Goal: Find specific page/section: Find specific page/section

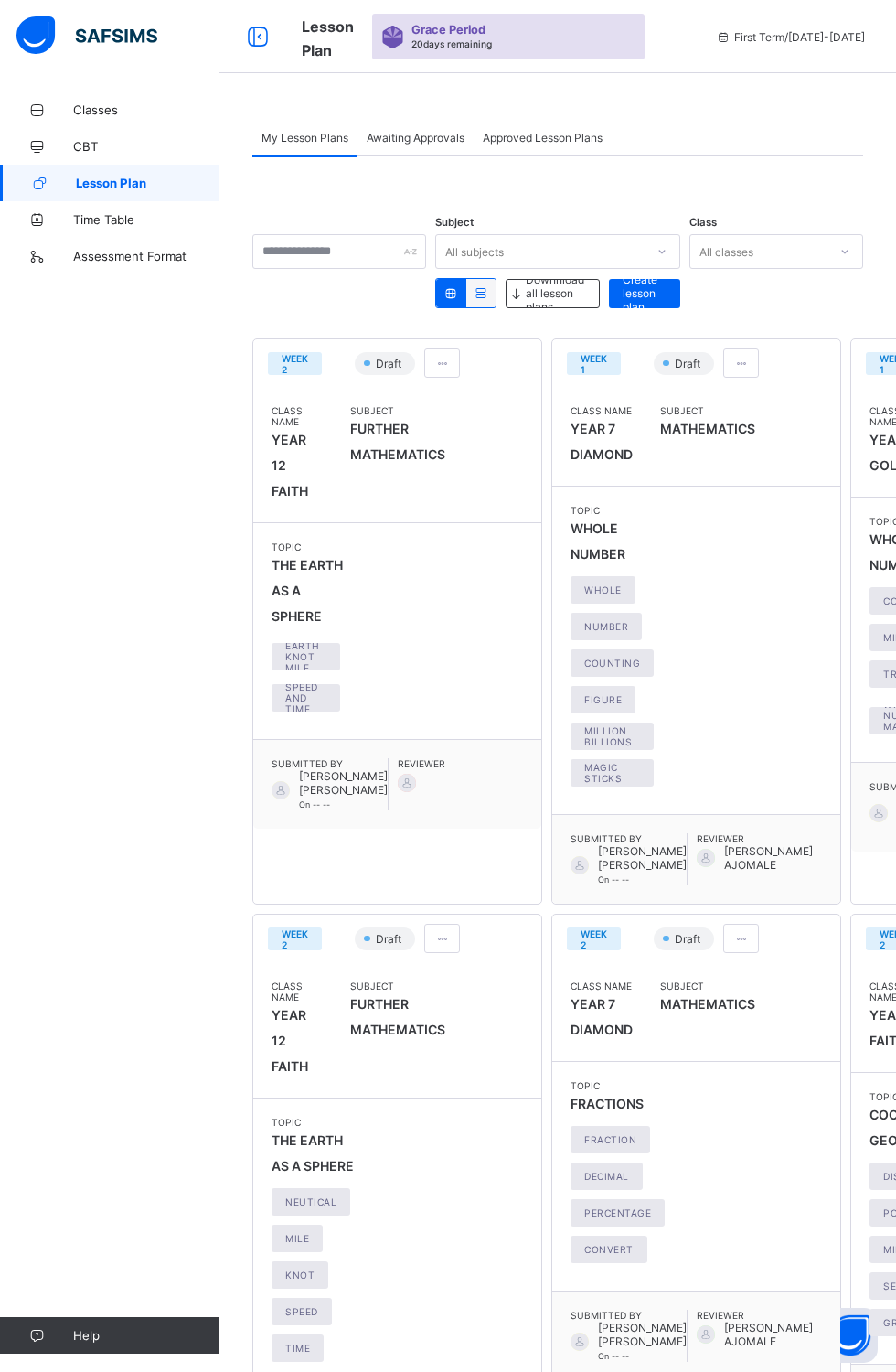
click at [446, 468] on span "FURTHER MATHEMATICS" at bounding box center [398, 441] width 95 height 51
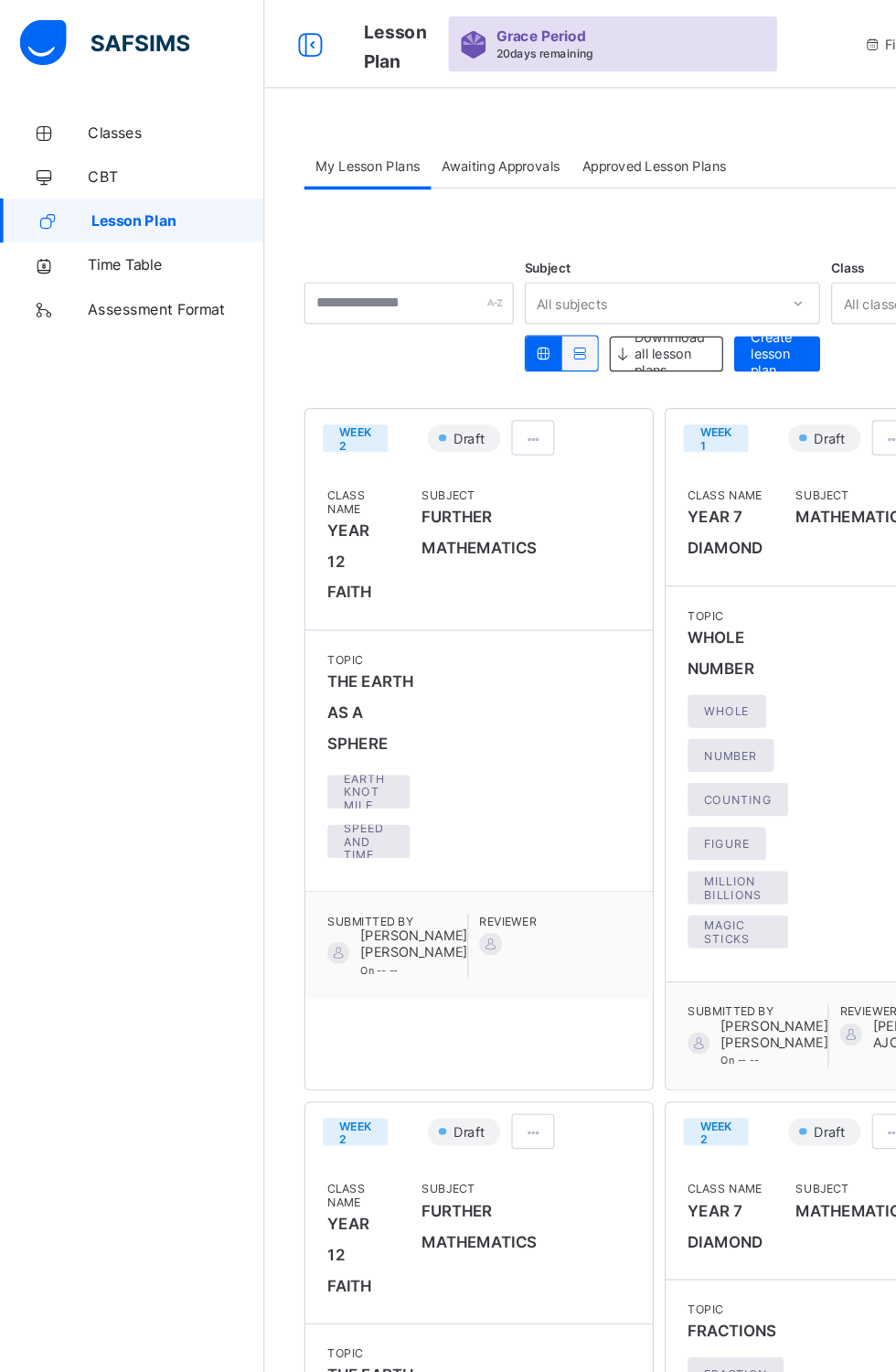
click at [191, 256] on span "Assessment Format" at bounding box center [146, 256] width 147 height 14
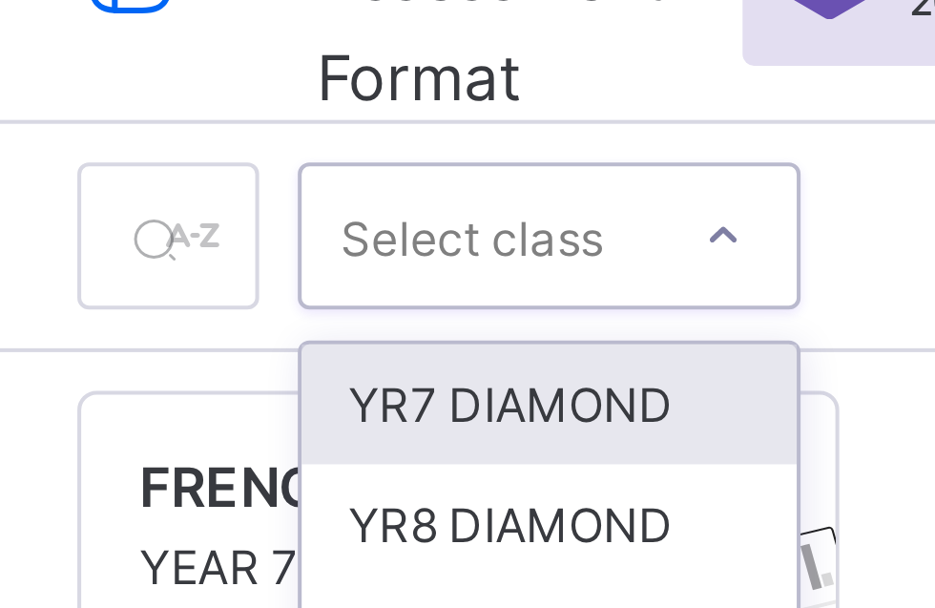
click at [332, 143] on div "YR7 DIAMOND" at bounding box center [372, 146] width 122 height 30
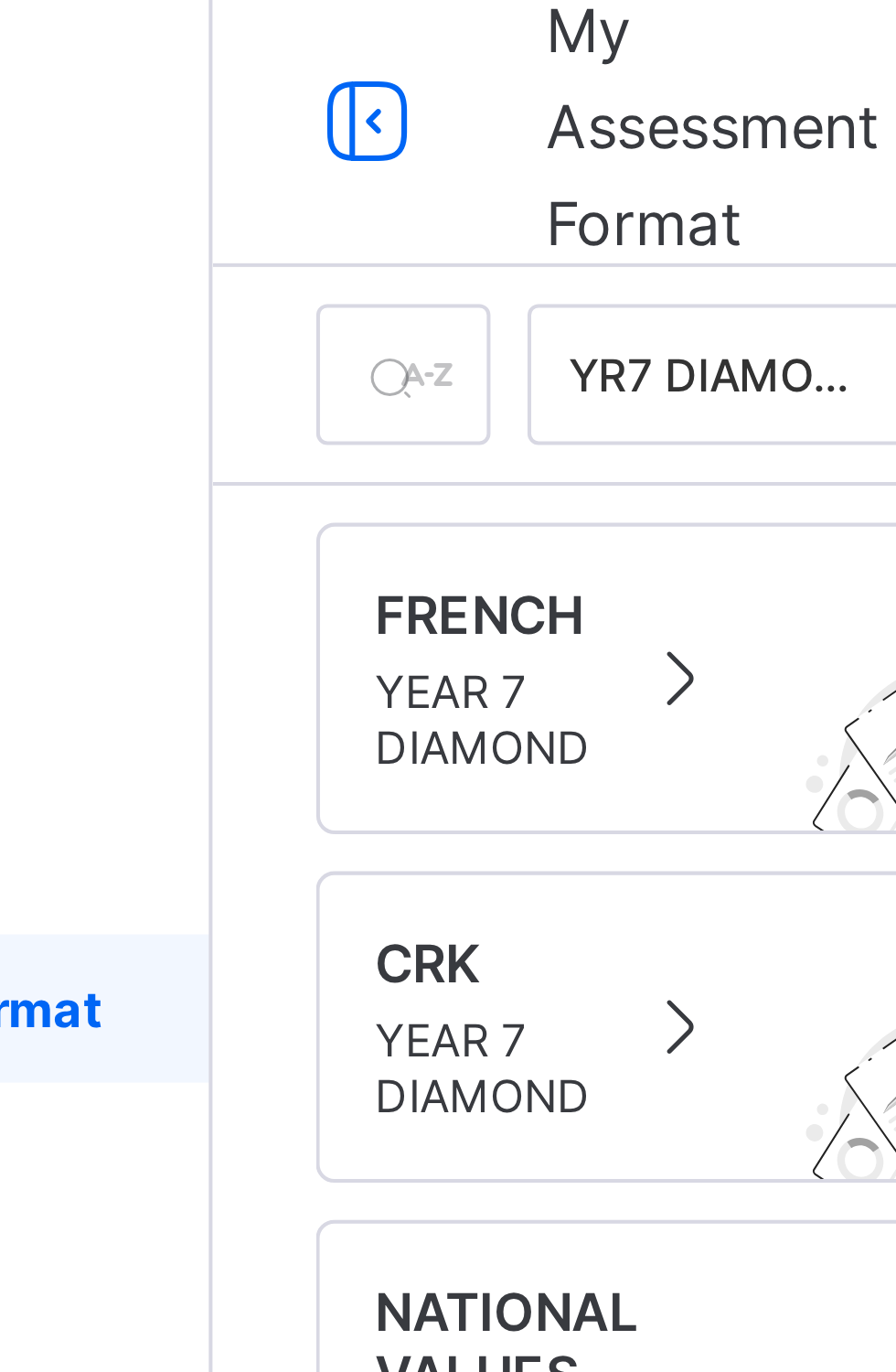
click at [253, 34] on icon at bounding box center [258, 37] width 31 height 27
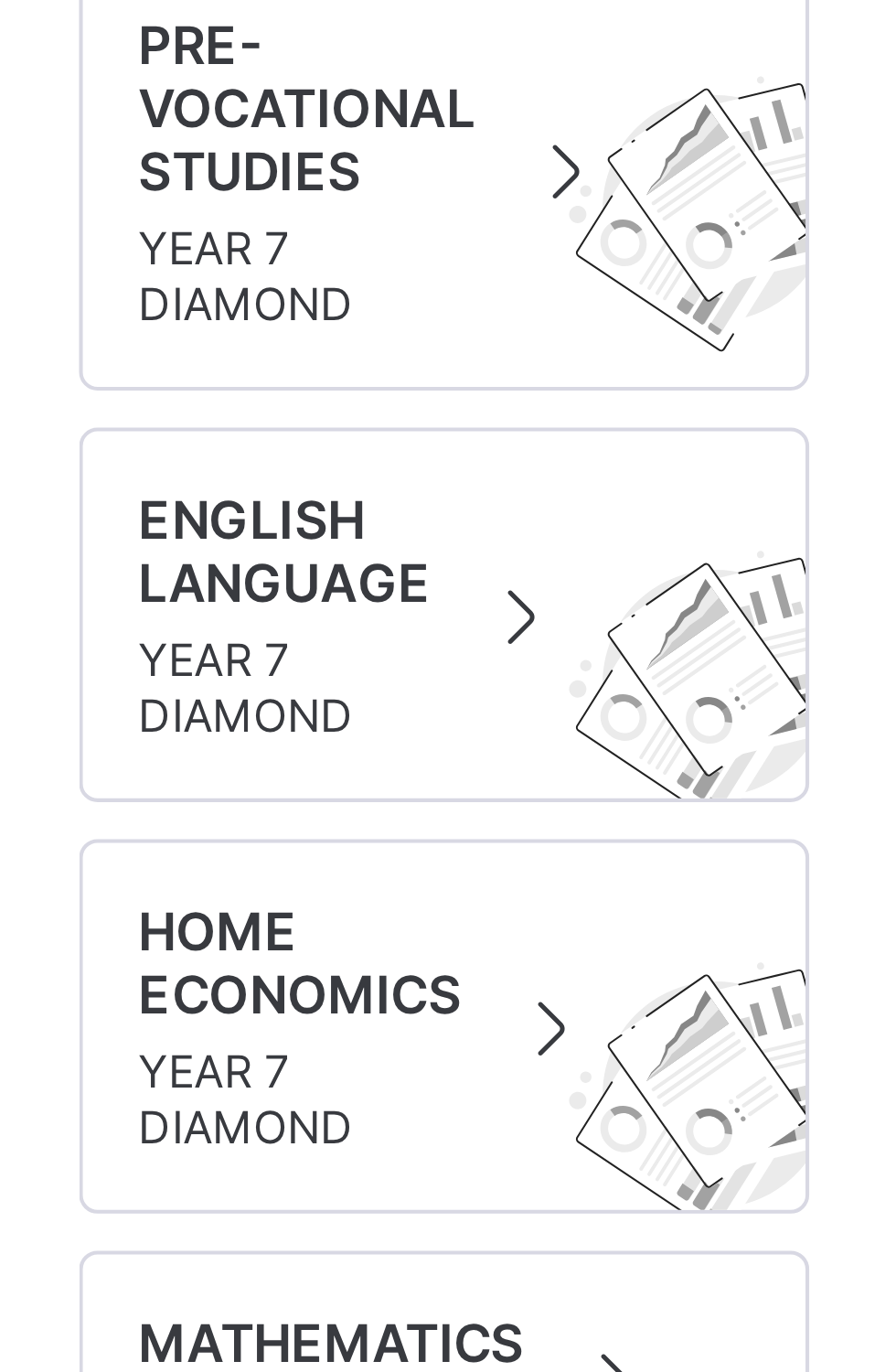
click at [313, 765] on span "YEAR 7 DIAMOND" at bounding box center [307, 771] width 95 height 13
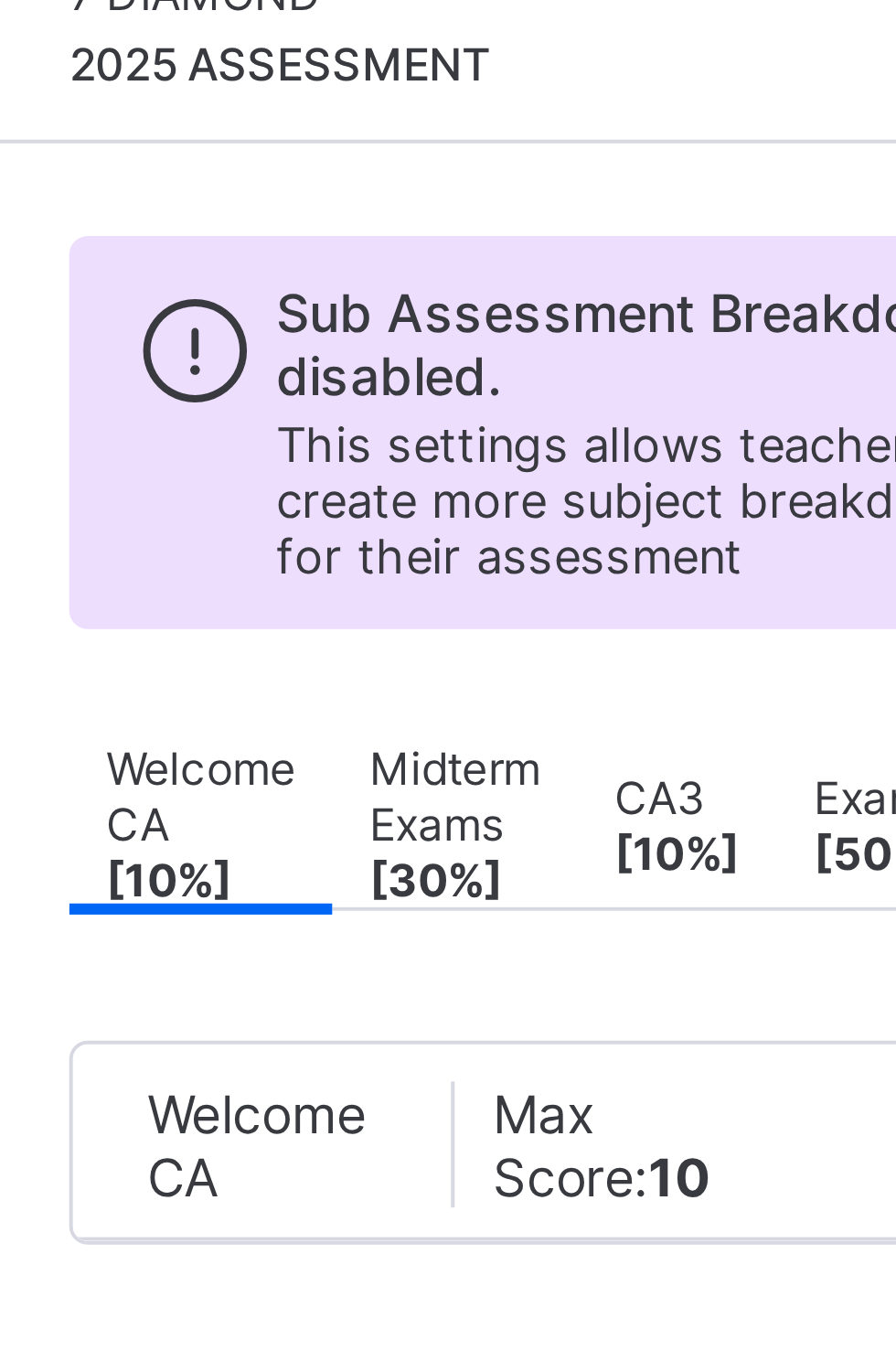
click at [515, 377] on div "Welcome CA Max Score: 10 × Deleting Sub-assessment Note: that this sub-assessme…" at bounding box center [603, 390] width 255 height 114
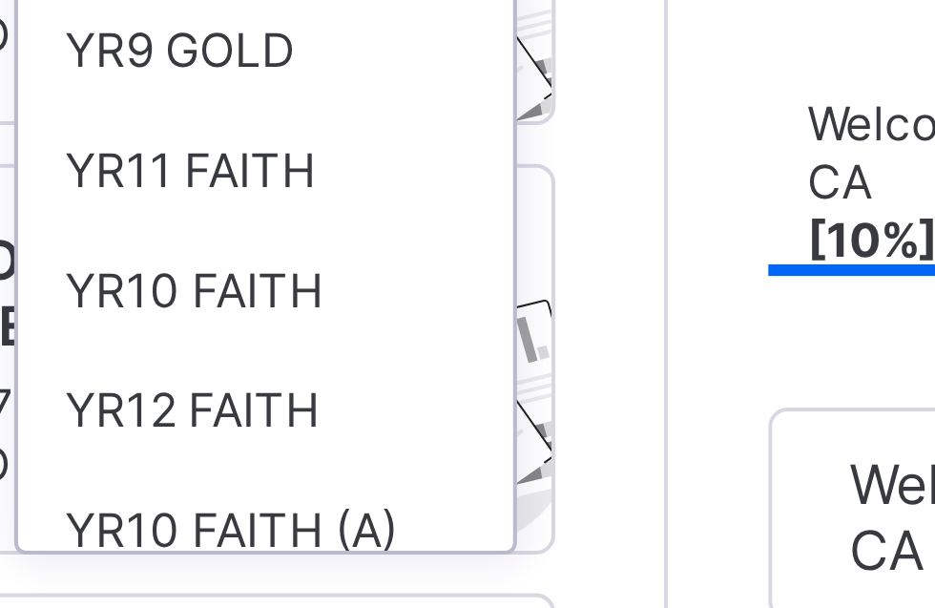
click at [384, 349] on div "YR10 FAITH" at bounding box center [372, 353] width 122 height 30
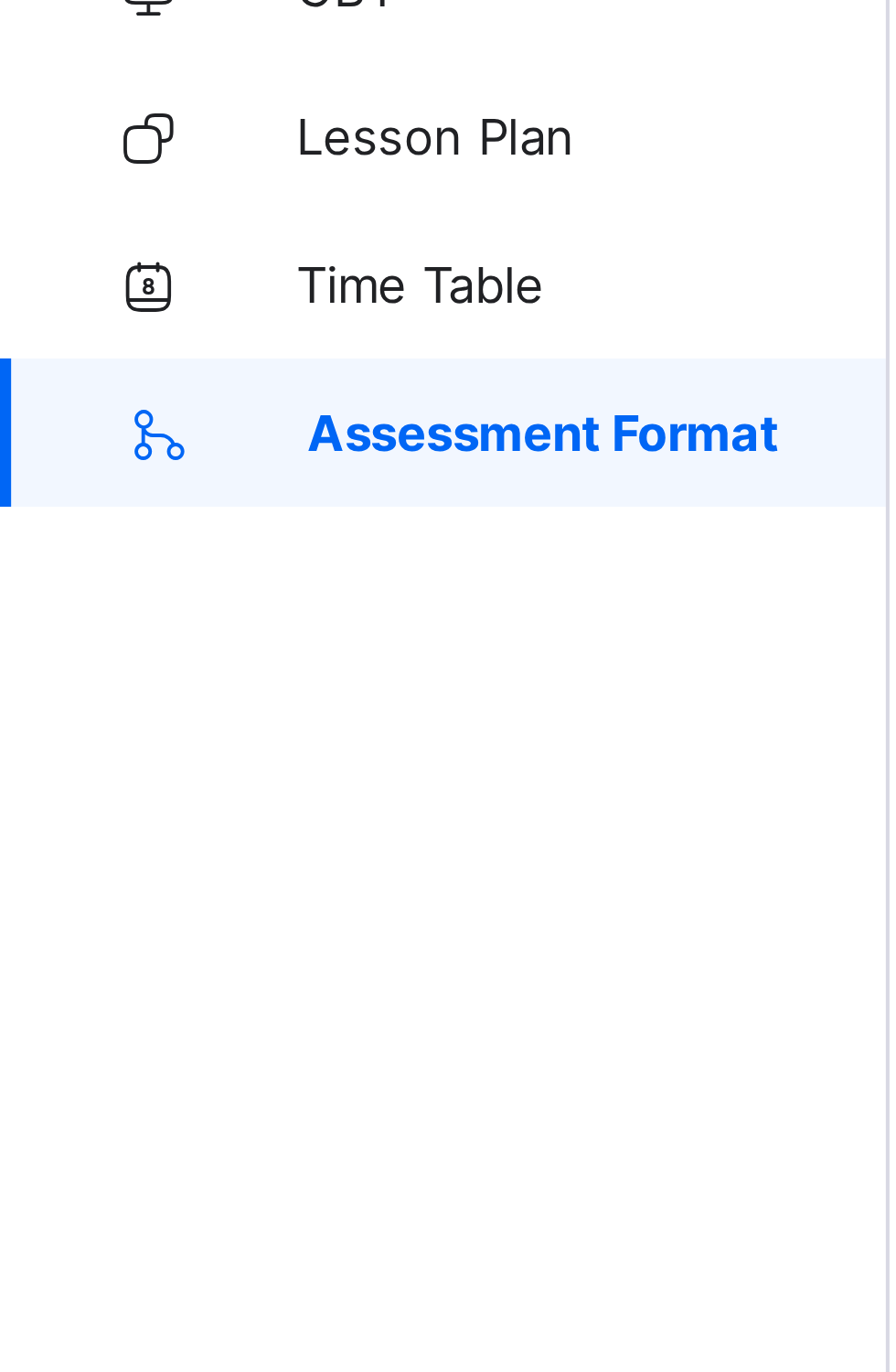
click at [117, 227] on link "Time Table" at bounding box center [109, 219] width 219 height 36
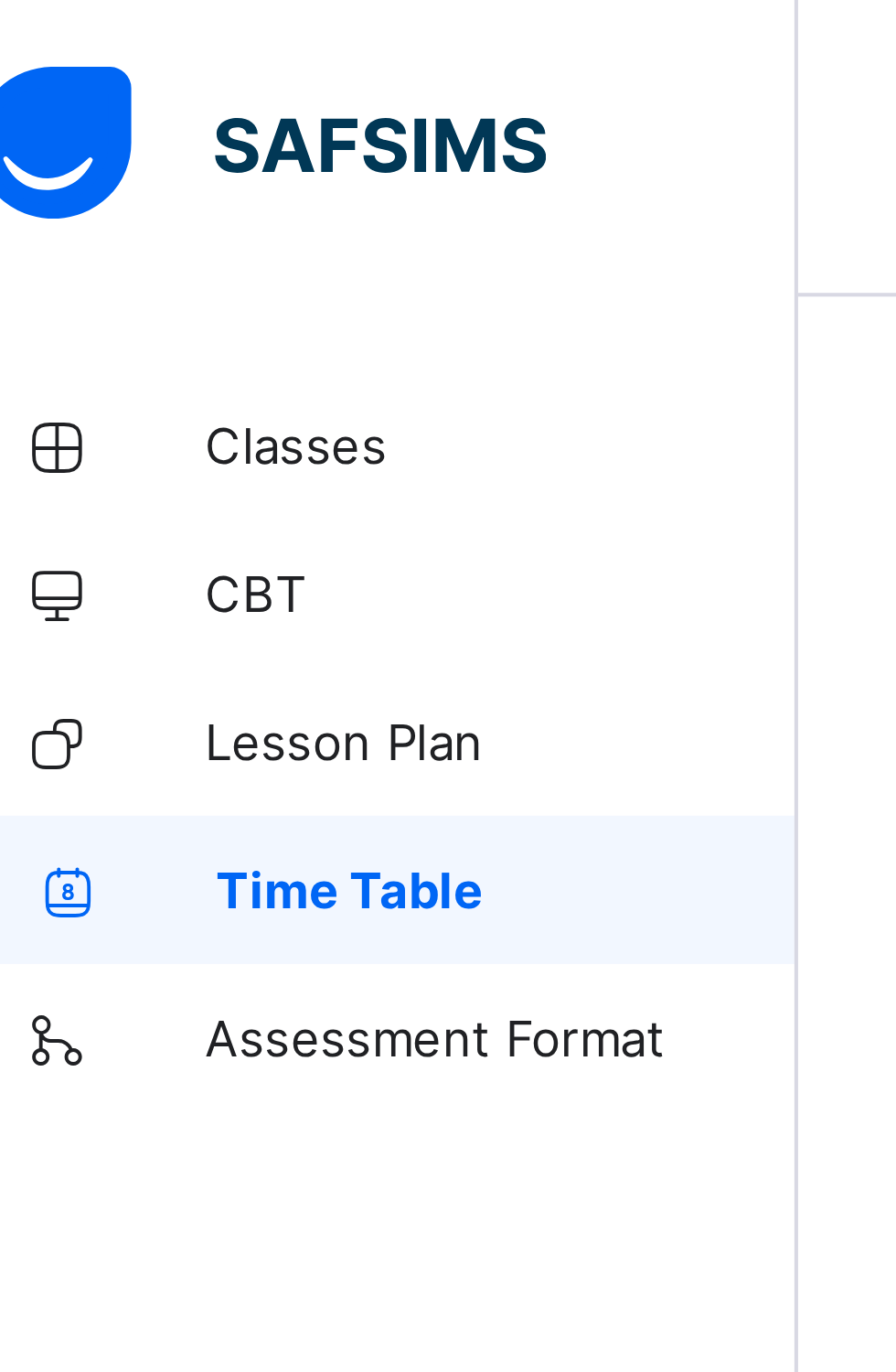
click at [101, 180] on span "Lesson Plan" at bounding box center [146, 182] width 147 height 14
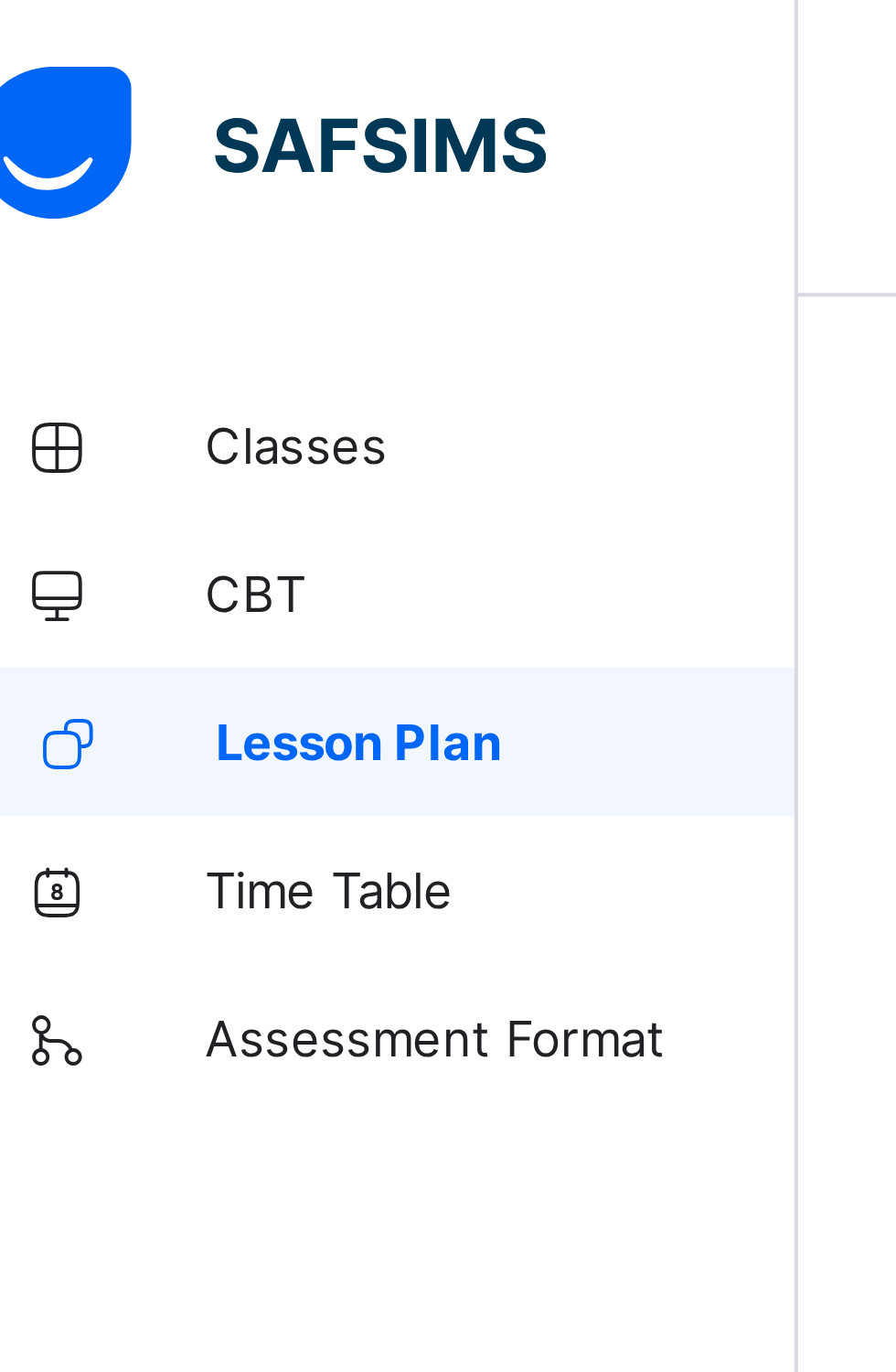
click at [125, 181] on span "Lesson Plan" at bounding box center [148, 182] width 144 height 14
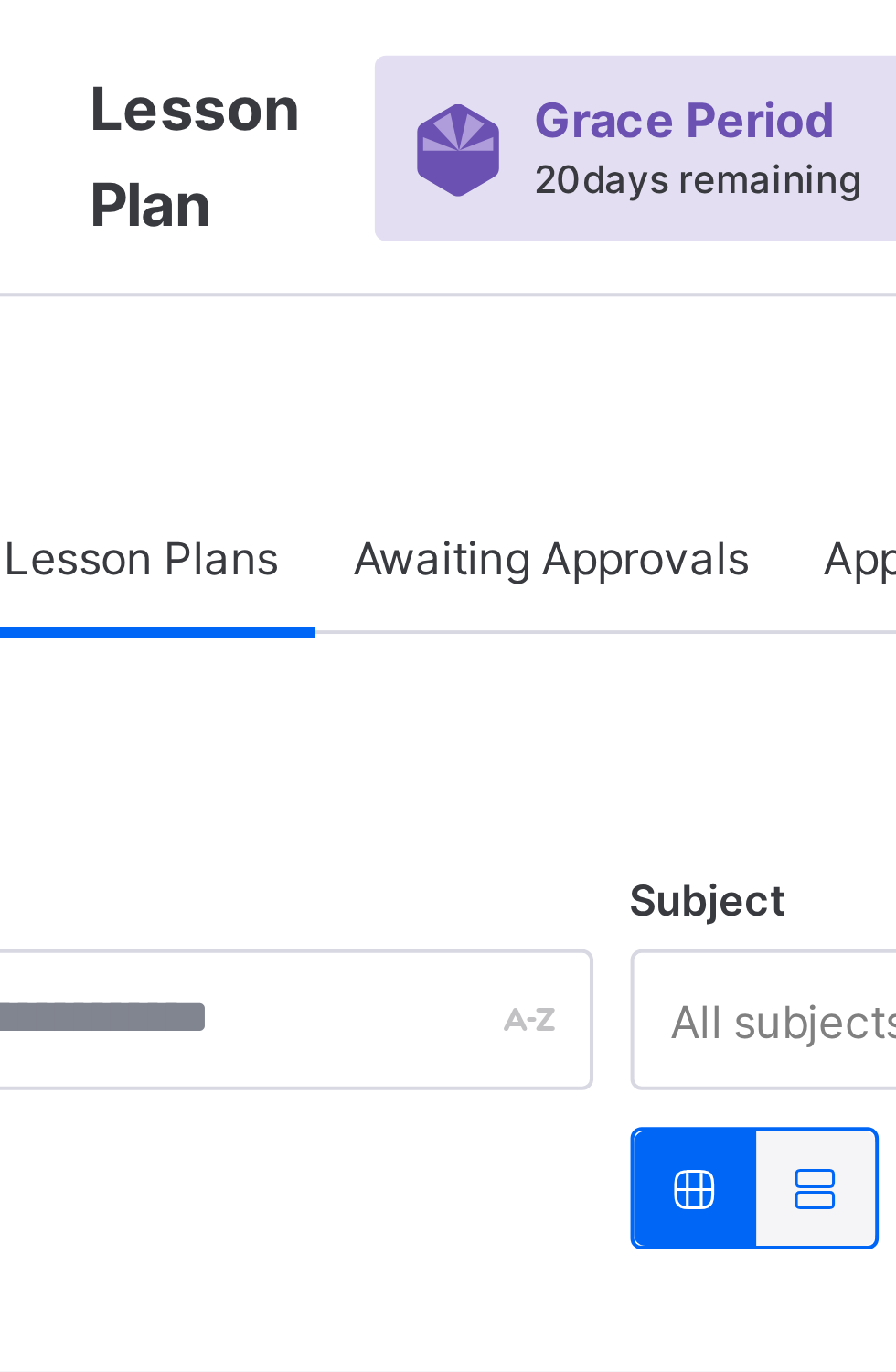
click at [415, 149] on div "Awaiting Approvals" at bounding box center [415, 137] width 116 height 36
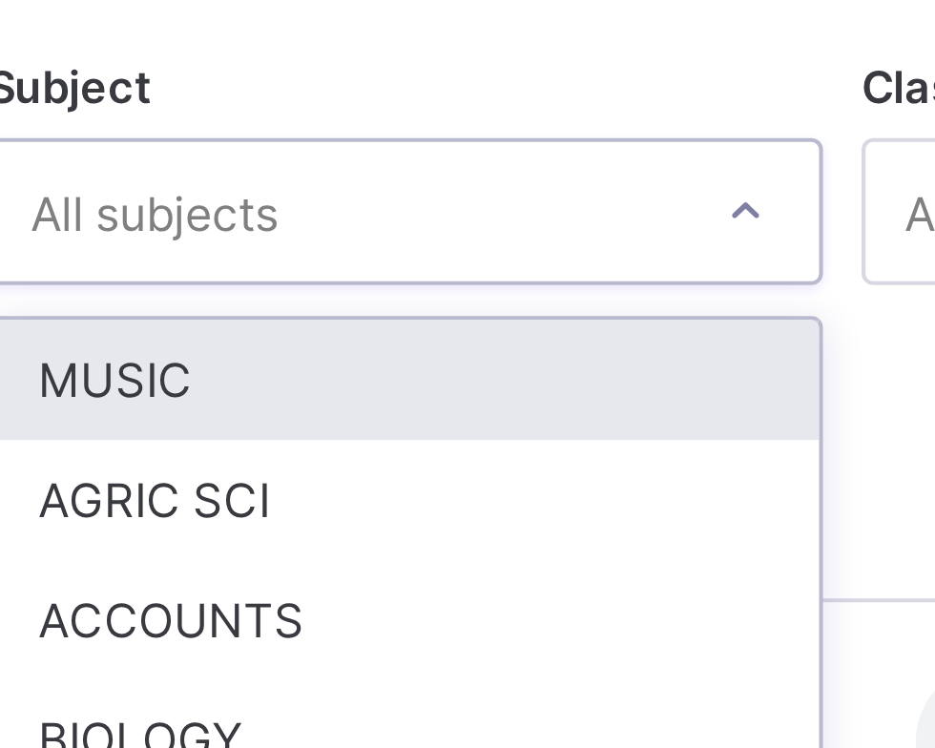
scroll to position [844, 0]
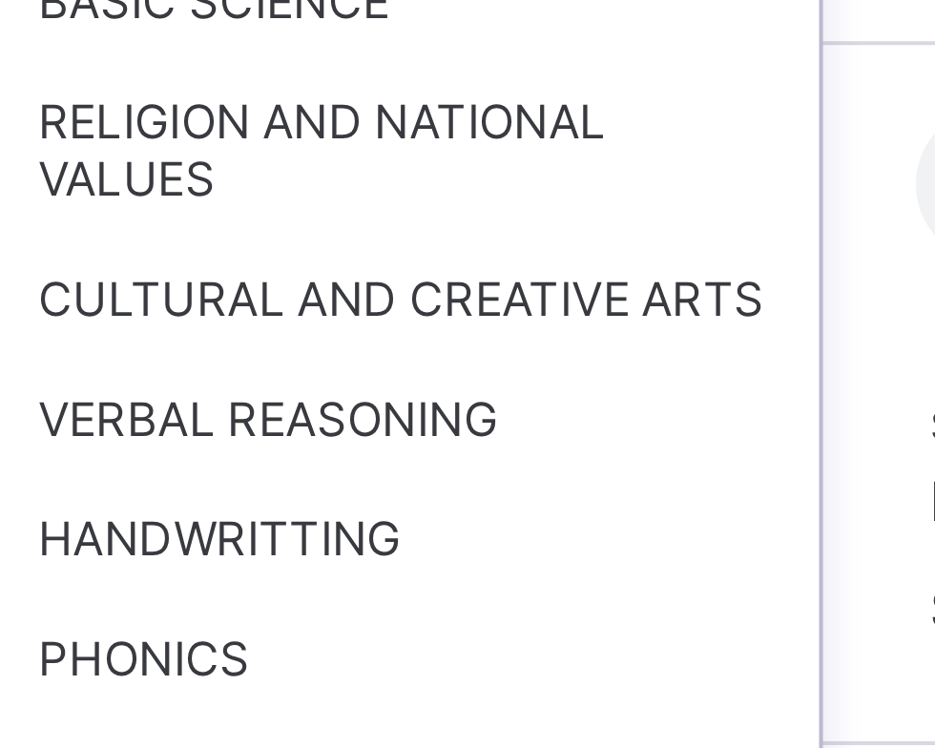
click at [641, 622] on div "PHONICS" at bounding box center [582, 635] width 204 height 30
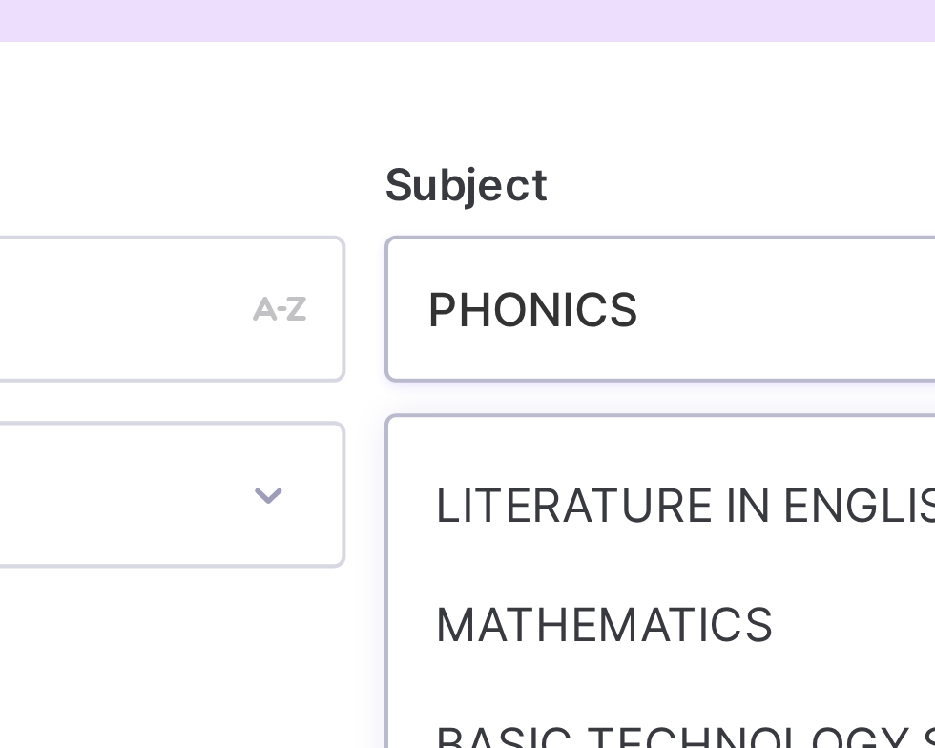
scroll to position [643, 0]
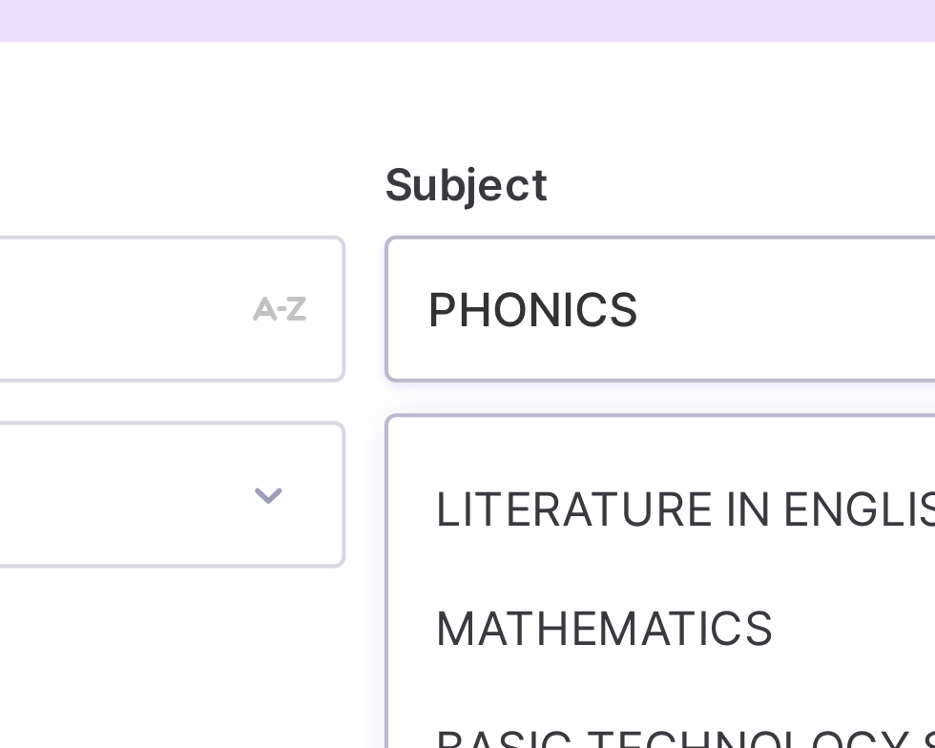
type input "******"
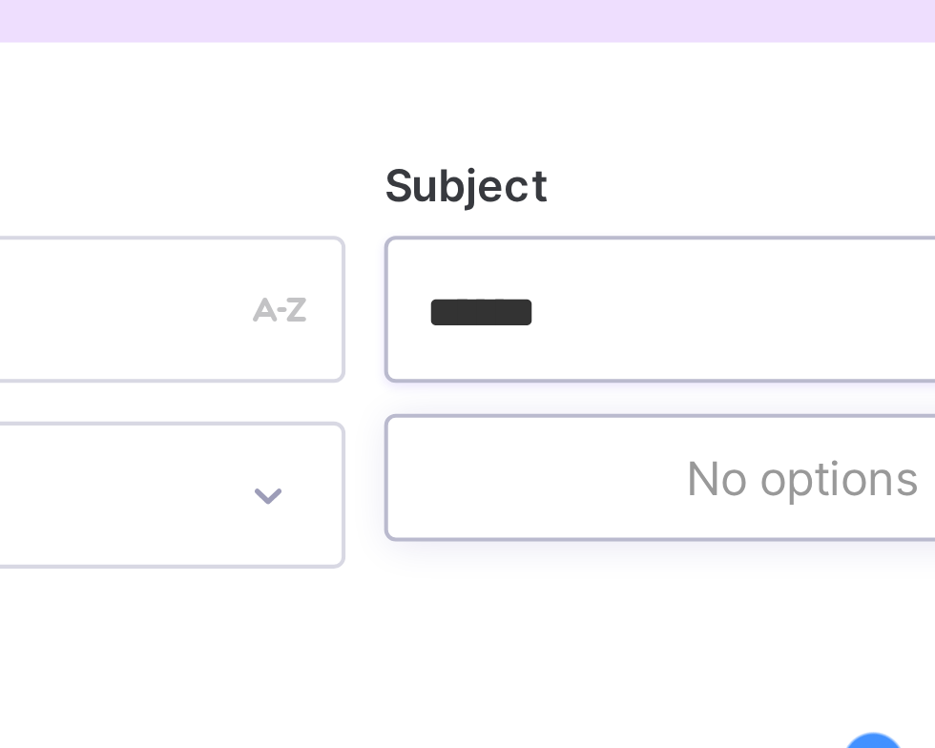
scroll to position [0, 0]
